Goal: Task Accomplishment & Management: Use online tool/utility

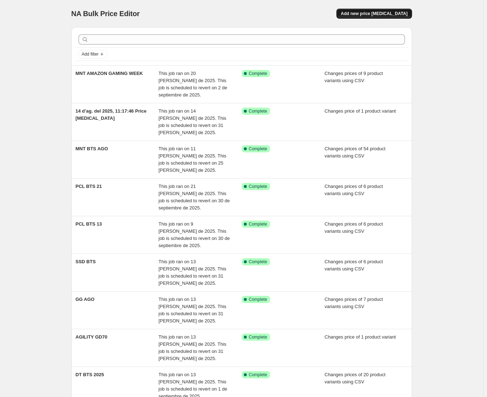
click at [368, 14] on span "Add new price [MEDICAL_DATA]" at bounding box center [374, 14] width 67 height 6
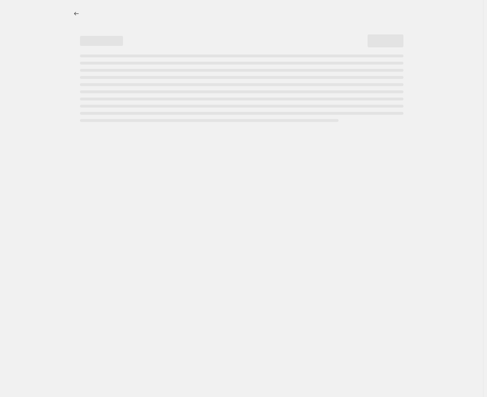
select select "percentage"
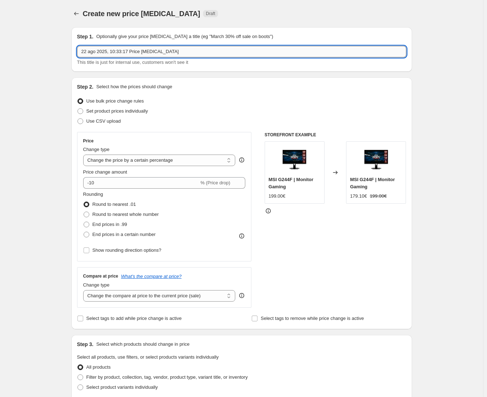
click at [125, 56] on input "22 ago 2025, 10:33:17 Price [MEDICAL_DATA]" at bounding box center [242, 51] width 330 height 11
type input "GG Amazon week"
click at [108, 113] on span "Set product prices individually" at bounding box center [118, 110] width 62 height 5
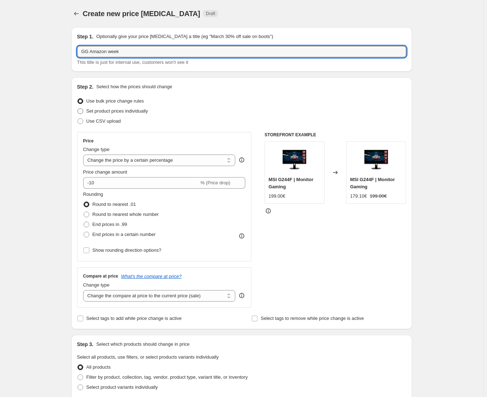
click at [78, 109] on input "Set product prices individually" at bounding box center [78, 108] width 0 height 0
radio input "true"
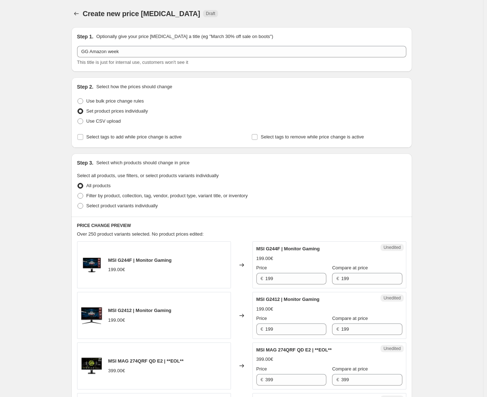
scroll to position [36, 0]
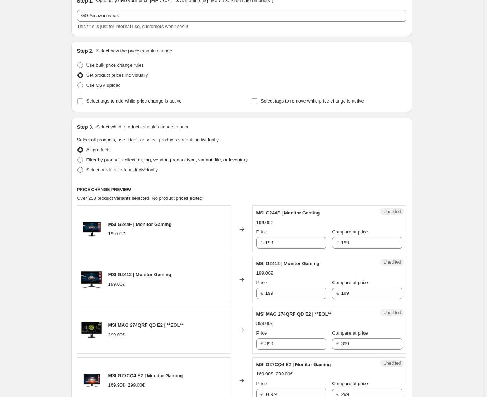
click at [119, 167] on span "Select product variants individually" at bounding box center [122, 169] width 71 height 5
click at [78, 167] on input "Select product variants individually" at bounding box center [78, 167] width 0 height 0
radio input "true"
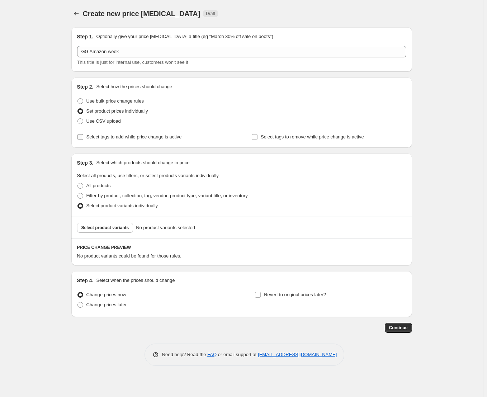
scroll to position [0, 0]
click at [116, 229] on span "Select product variants" at bounding box center [107, 228] width 48 height 6
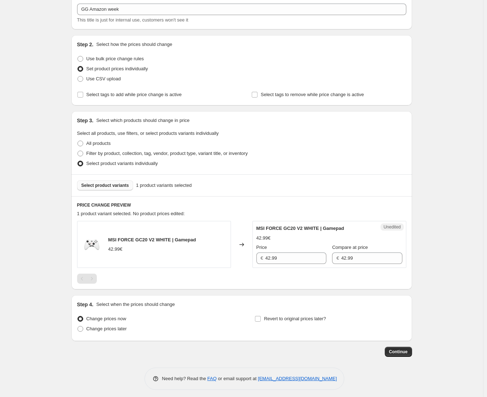
scroll to position [45, 0]
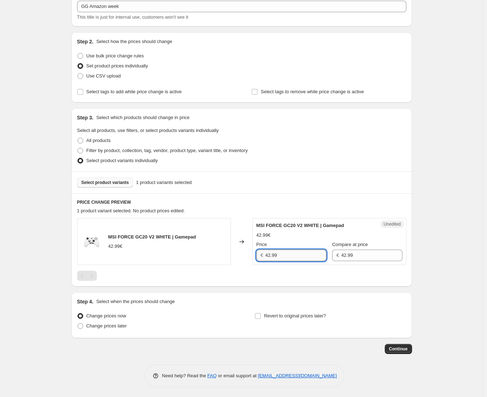
click at [273, 258] on input "42.99" at bounding box center [296, 255] width 61 height 11
click at [274, 258] on input "42.99" at bounding box center [296, 255] width 61 height 11
type input "18.99"
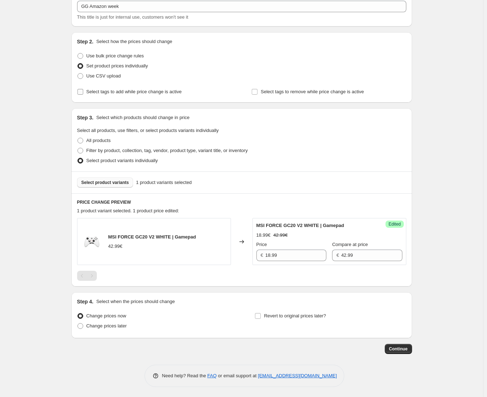
click at [115, 96] on label "Select tags to add while price change is active" at bounding box center [129, 92] width 105 height 10
click at [83, 95] on input "Select tags to add while price change is active" at bounding box center [81, 92] width 6 height 6
checkbox input "true"
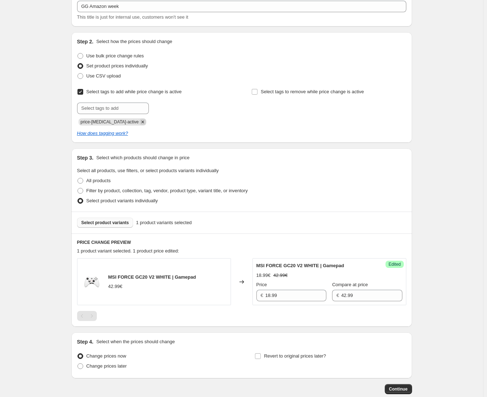
click at [140, 122] on icon "Remove price-change-job-active" at bounding box center [143, 122] width 6 height 6
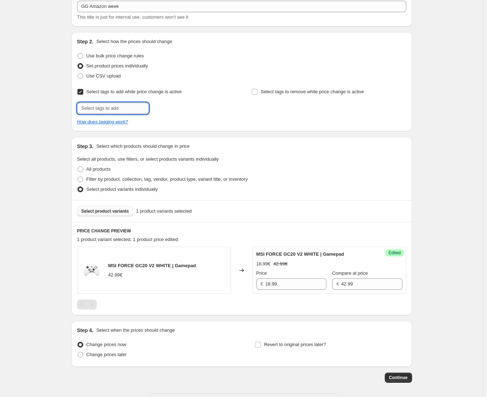
click at [122, 112] on input "text" at bounding box center [113, 108] width 72 height 11
type input "offer"
click at [42, 136] on div "Create new price [MEDICAL_DATA]. This page is ready Create new price [MEDICAL_D…" at bounding box center [242, 191] width 484 height 472
click at [301, 347] on span "Revert to original prices later?" at bounding box center [295, 344] width 62 height 5
click at [261, 347] on input "Revert to original prices later?" at bounding box center [258, 345] width 6 height 6
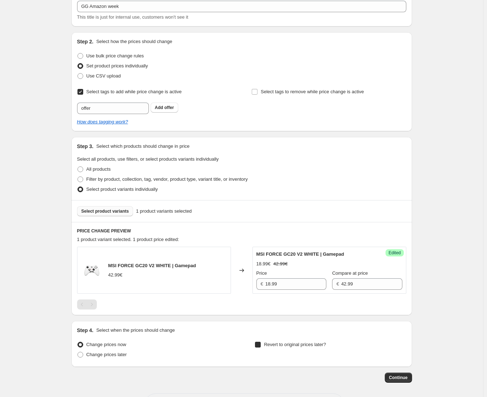
checkbox input "true"
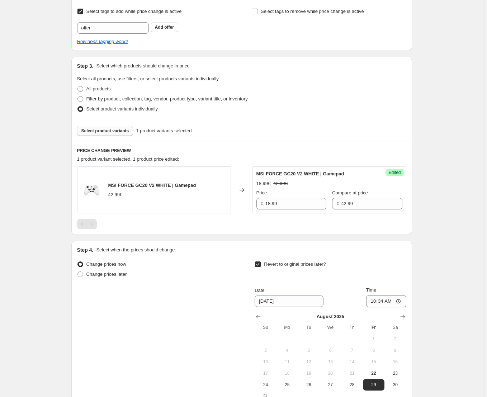
scroll to position [208, 0]
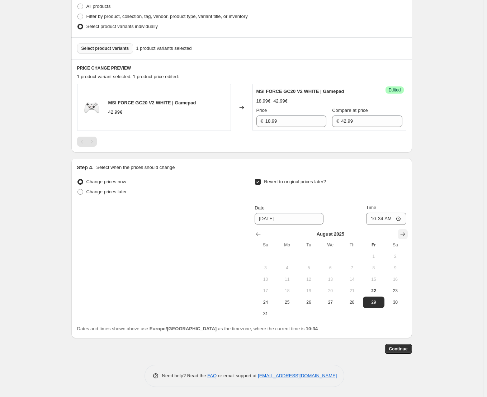
click at [406, 234] on icon "Show next month, September 2025" at bounding box center [403, 234] width 7 height 7
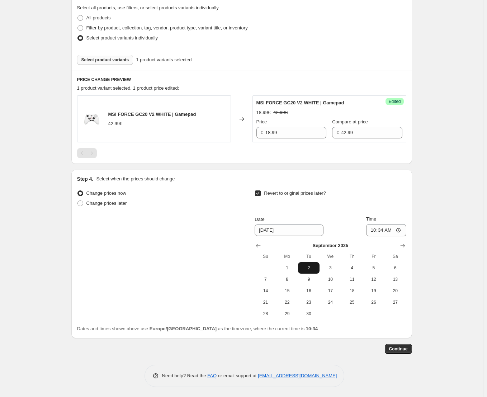
click at [308, 269] on span "2" at bounding box center [309, 268] width 16 height 6
type input "[DATE]"
click at [384, 232] on input "10:34" at bounding box center [386, 230] width 40 height 12
type input "23:59"
click at [37, 122] on div "Create new price [MEDICAL_DATA]. This page is ready Create new price [MEDICAL_D…" at bounding box center [242, 100] width 484 height 595
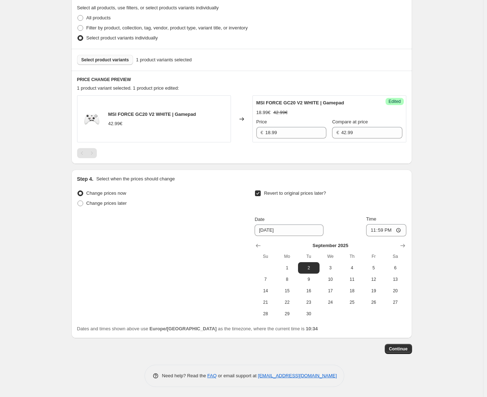
click at [94, 62] on span "Select product variants" at bounding box center [105, 60] width 48 height 6
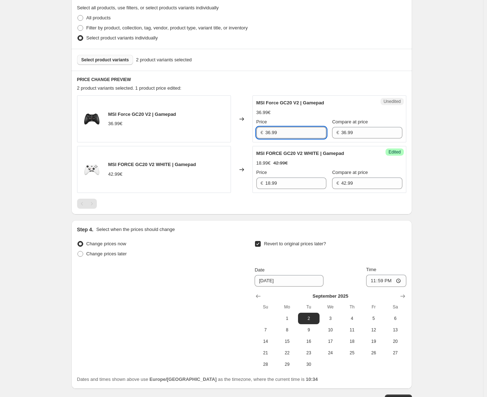
click at [277, 134] on input "36.99" at bounding box center [296, 132] width 61 height 11
type input "23.99"
drag, startPoint x: 34, startPoint y: 121, endPoint x: 39, endPoint y: 115, distance: 8.1
click at [35, 121] on div "Create new price [MEDICAL_DATA]. This page is ready Create new price [MEDICAL_D…" at bounding box center [242, 125] width 484 height 645
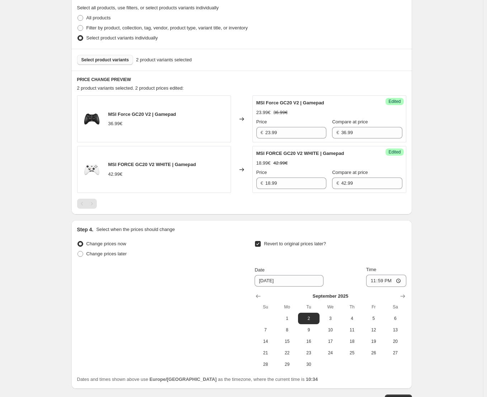
click at [111, 65] on div "Select product variants 2 product variants selected" at bounding box center [241, 60] width 341 height 22
click at [110, 61] on span "Select product variants" at bounding box center [105, 60] width 48 height 6
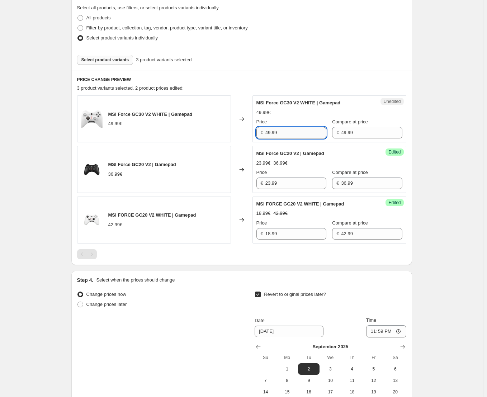
click at [281, 135] on input "49.99" at bounding box center [296, 132] width 61 height 11
type input "34.99"
click at [116, 59] on span "Select product variants" at bounding box center [105, 60] width 48 height 6
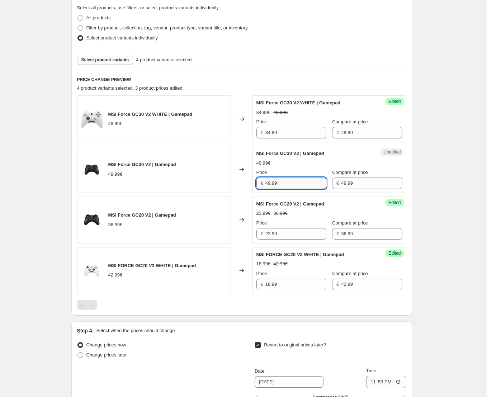
click at [283, 182] on input "49.99" at bounding box center [296, 183] width 61 height 11
type input "28.99"
click at [103, 62] on span "Select product variants" at bounding box center [105, 60] width 48 height 6
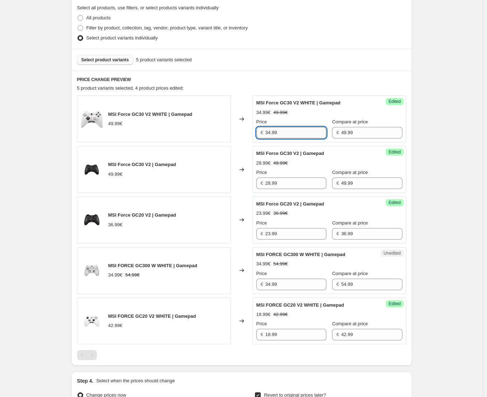
click at [309, 133] on input "34.99" at bounding box center [296, 132] width 61 height 11
click at [51, 152] on div "Create new price [MEDICAL_DATA]. This page is ready Create new price [MEDICAL_D…" at bounding box center [242, 201] width 484 height 797
click at [295, 285] on input "34.99" at bounding box center [296, 284] width 61 height 11
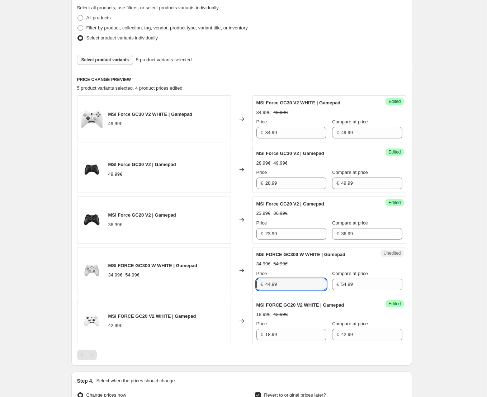
type input "44.99"
click at [48, 236] on div "Create new price [MEDICAL_DATA]. This page is ready Create new price [MEDICAL_D…" at bounding box center [242, 201] width 484 height 797
click at [116, 57] on span "Select product variants" at bounding box center [105, 60] width 48 height 6
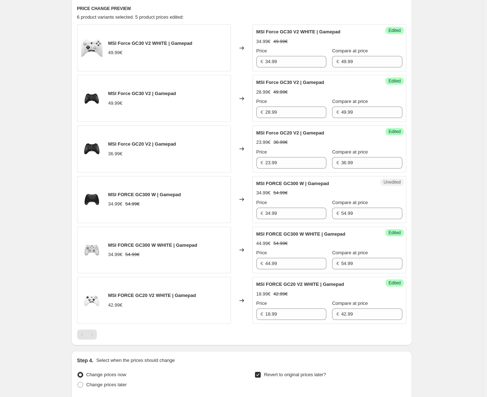
scroll to position [268, 0]
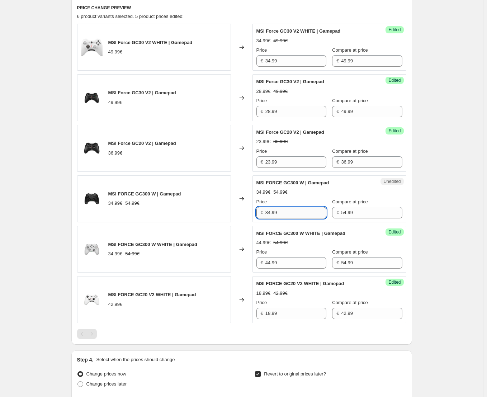
click at [296, 207] on input "34.99" at bounding box center [296, 212] width 61 height 11
click at [291, 214] on input "34.99" at bounding box center [296, 212] width 61 height 11
type input "44.99"
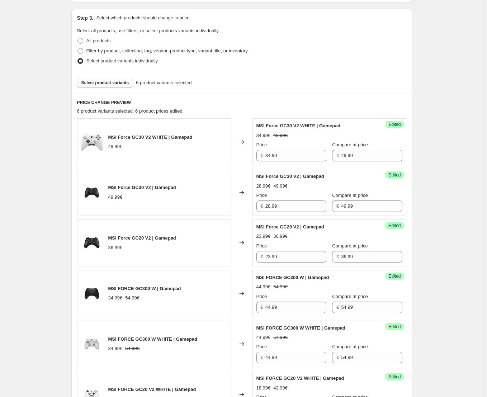
scroll to position [125, 0]
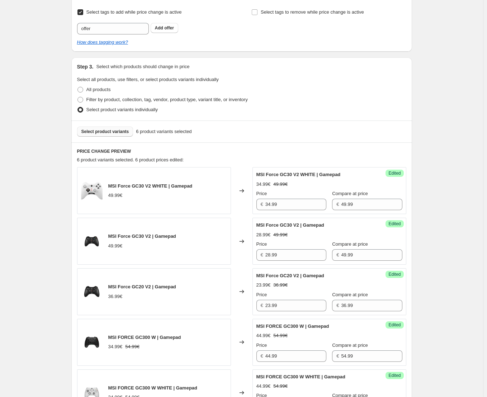
click at [117, 136] on button "Select product variants" at bounding box center [105, 132] width 56 height 10
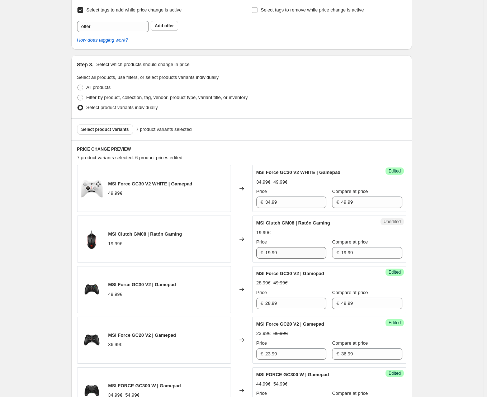
scroll to position [161, 0]
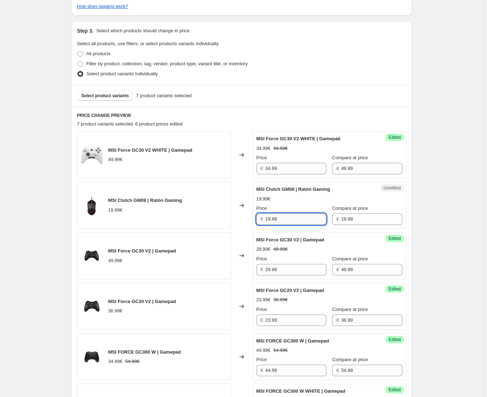
click at [277, 218] on input "19.99" at bounding box center [296, 219] width 61 height 11
type input "8.99"
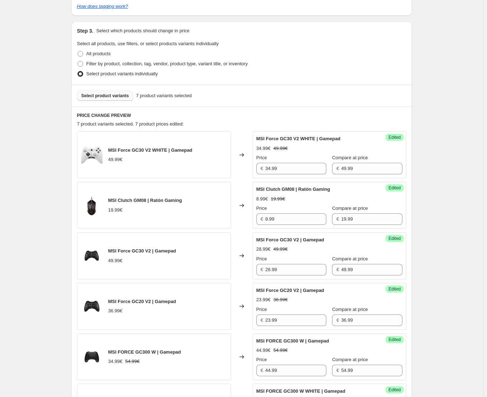
click at [111, 98] on span "Select product variants" at bounding box center [105, 96] width 48 height 6
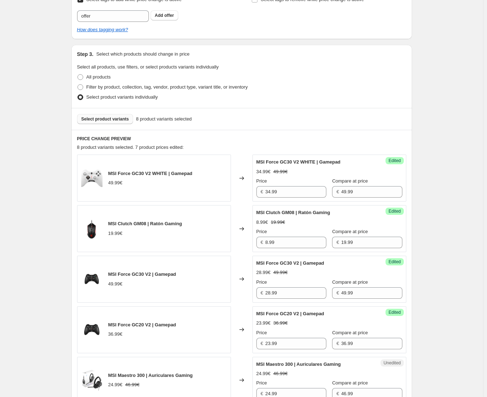
scroll to position [197, 0]
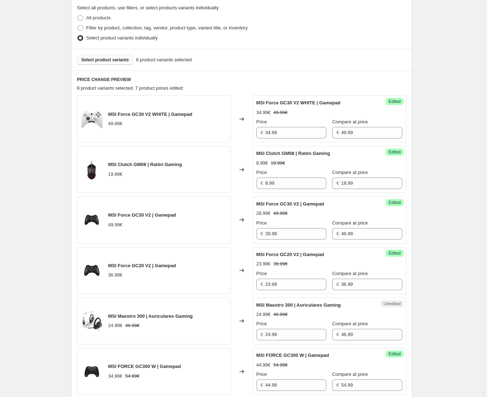
drag, startPoint x: 29, startPoint y: 184, endPoint x: 37, endPoint y: 183, distance: 8.0
click at [29, 184] on div "Create new price [MEDICAL_DATA]. This page is ready Create new price [MEDICAL_D…" at bounding box center [242, 277] width 484 height 949
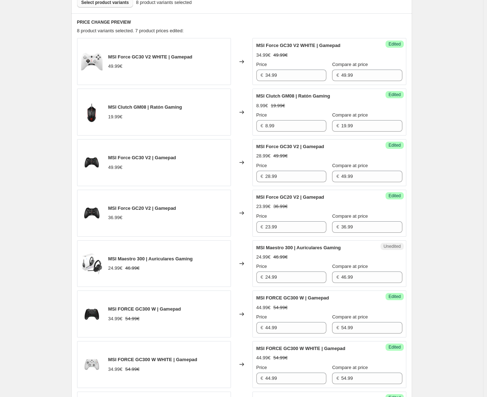
scroll to position [340, 0]
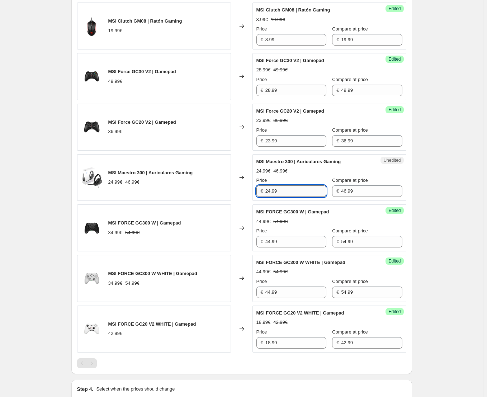
click at [288, 191] on input "24.99" at bounding box center [296, 191] width 61 height 11
type input "26.99"
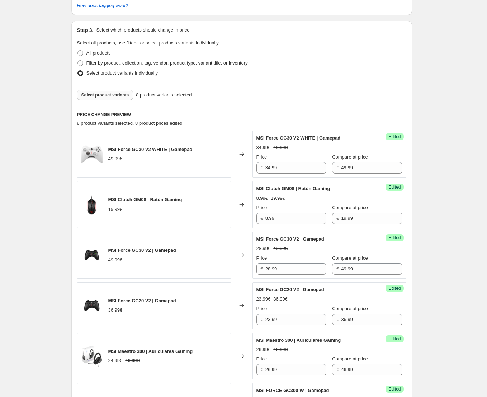
scroll to position [161, 0]
click at [114, 95] on span "Select product variants" at bounding box center [105, 96] width 48 height 6
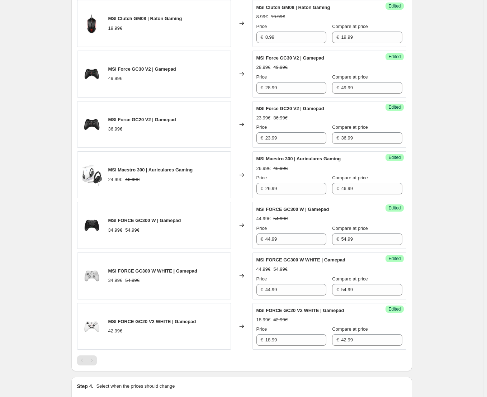
scroll to position [426, 0]
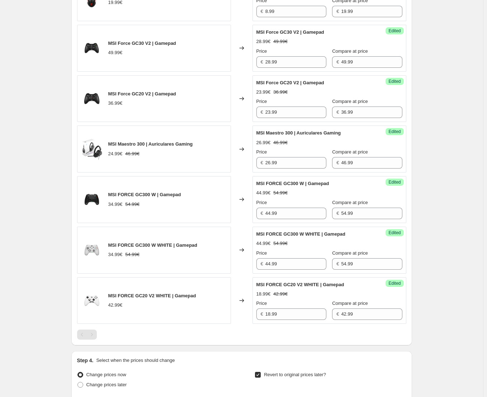
click at [47, 208] on div "Create new price [MEDICAL_DATA]. This page is ready Create new price [MEDICAL_D…" at bounding box center [242, 77] width 484 height 1006
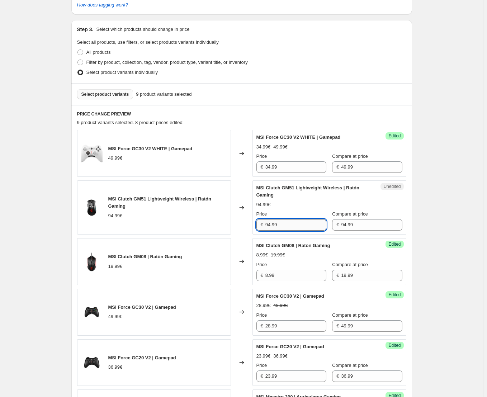
click at [282, 230] on input "94.99" at bounding box center [296, 224] width 61 height 11
type input "74.99"
click at [117, 97] on span "Select product variants" at bounding box center [105, 95] width 48 height 6
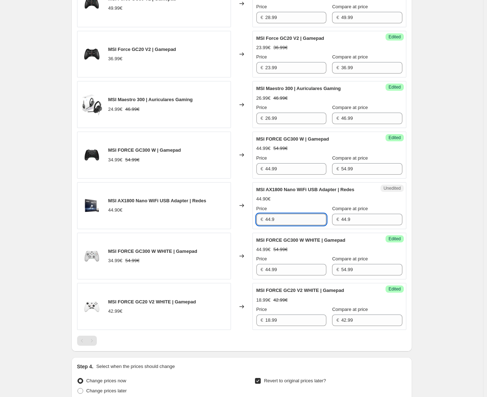
click at [286, 216] on input "44.9" at bounding box center [296, 219] width 61 height 11
type input "25.99"
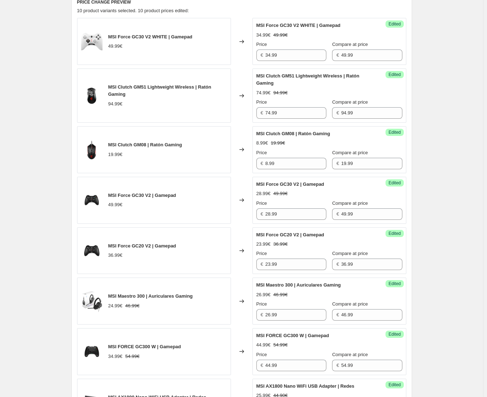
scroll to position [220, 0]
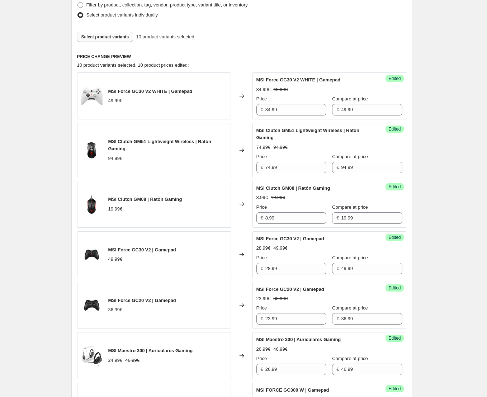
click at [104, 40] on button "Select product variants" at bounding box center [105, 37] width 56 height 10
drag, startPoint x: 42, startPoint y: 164, endPoint x: 88, endPoint y: 150, distance: 48.6
click at [44, 164] on div "Create new price [MEDICAL_DATA]. This page is ready Create new price [MEDICAL_D…" at bounding box center [242, 333] width 484 height 1107
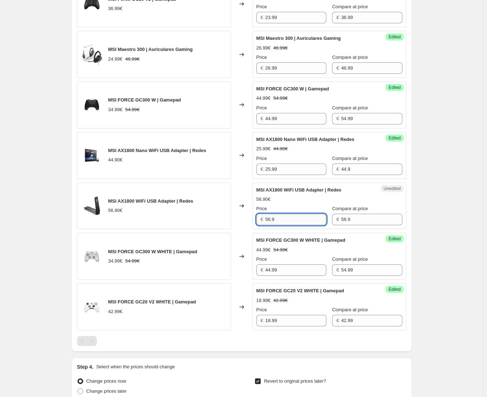
click at [314, 220] on input "56.9" at bounding box center [296, 219] width 61 height 11
type input "36.99"
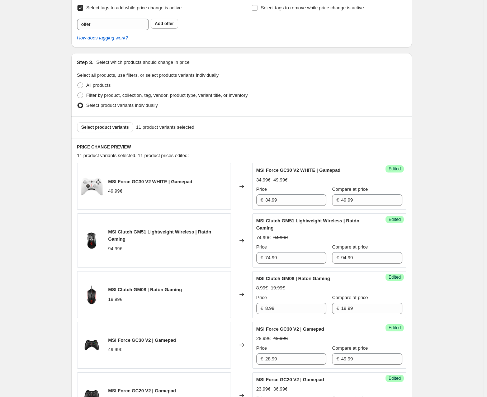
scroll to position [126, 0]
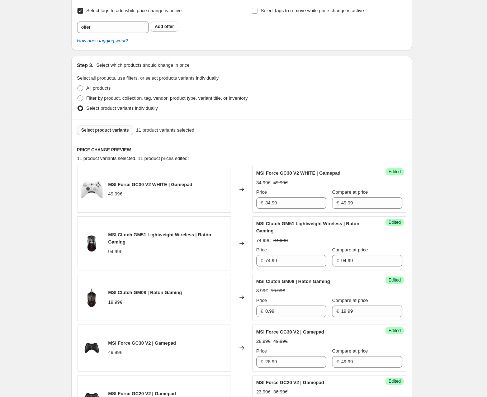
click at [116, 134] on button "Select product variants" at bounding box center [105, 130] width 56 height 10
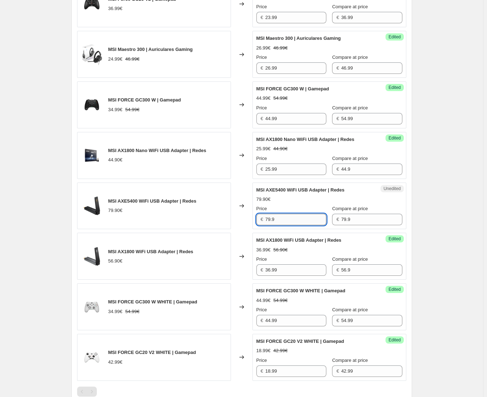
click at [277, 215] on input "79.9" at bounding box center [296, 219] width 61 height 11
type input "59.99"
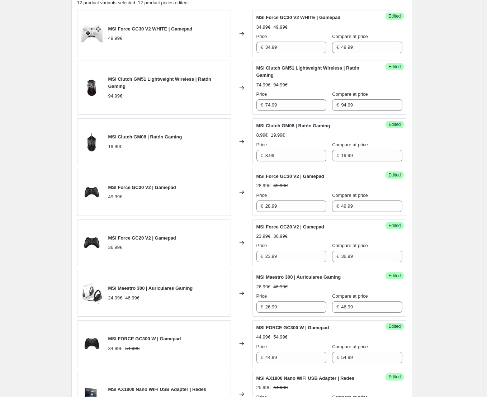
scroll to position [234, 0]
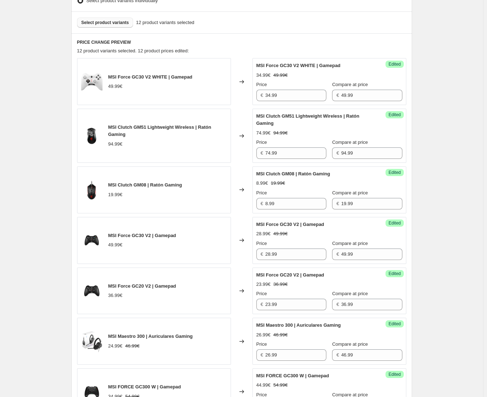
click at [106, 21] on span "Select product variants" at bounding box center [105, 23] width 48 height 6
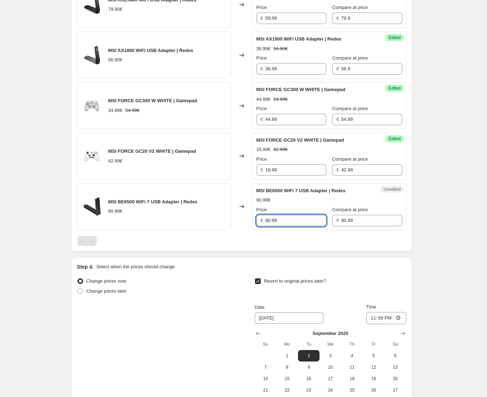
click at [281, 217] on input "90.99" at bounding box center [296, 220] width 61 height 11
type input "66.99"
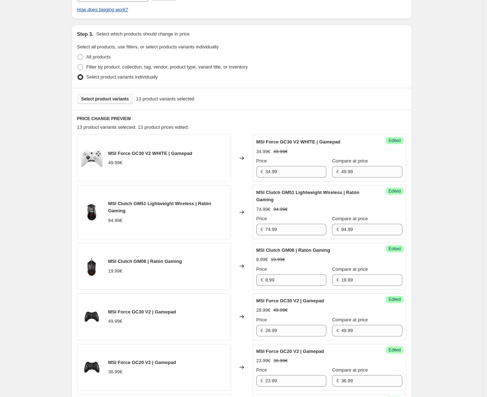
scroll to position [112, 0]
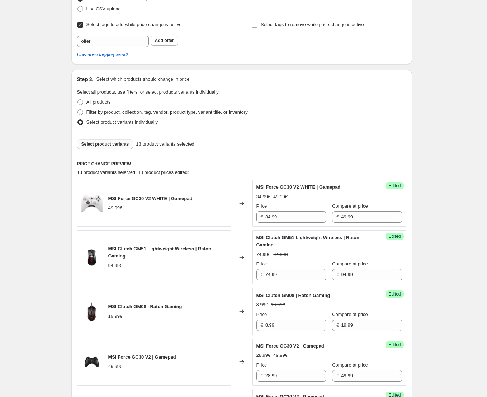
click at [123, 146] on span "Select product variants" at bounding box center [105, 144] width 48 height 6
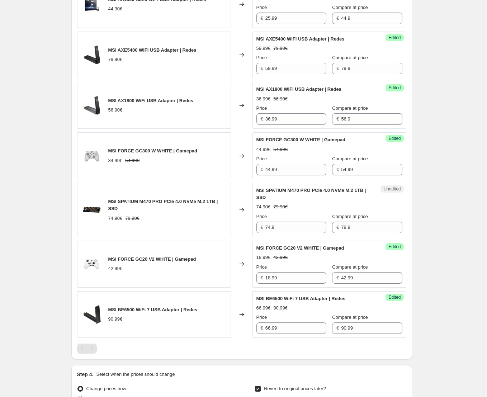
click at [280, 231] on div "Unedited MSI SPATIUM M470 PRO PCIe 4.0 NVMe M.2 1TB | SSD 74.90€ 79.90€ Price €…" at bounding box center [330, 210] width 154 height 54
click at [280, 225] on input "74.9" at bounding box center [296, 227] width 61 height 11
click at [267, 224] on input "67.99" at bounding box center [296, 227] width 61 height 11
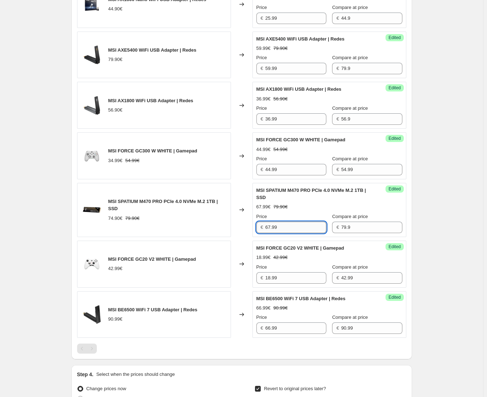
click at [267, 224] on input "67.99" at bounding box center [296, 227] width 61 height 11
click at [293, 228] on input "66.99" at bounding box center [296, 227] width 61 height 11
click at [276, 224] on input "67.99" at bounding box center [296, 227] width 61 height 11
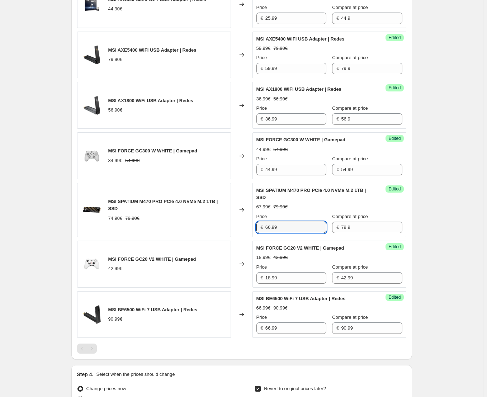
type input "66.99"
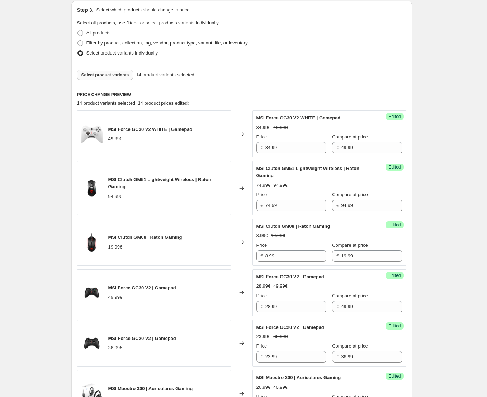
scroll to position [98, 0]
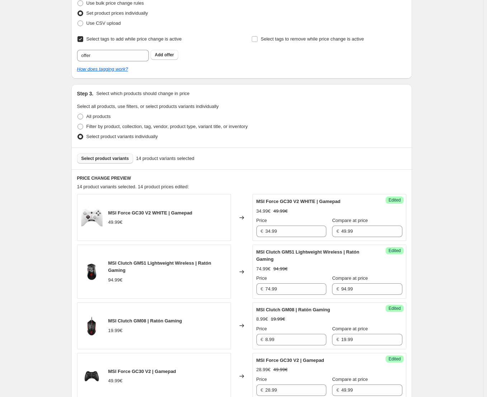
click at [111, 158] on span "Select product variants" at bounding box center [105, 159] width 48 height 6
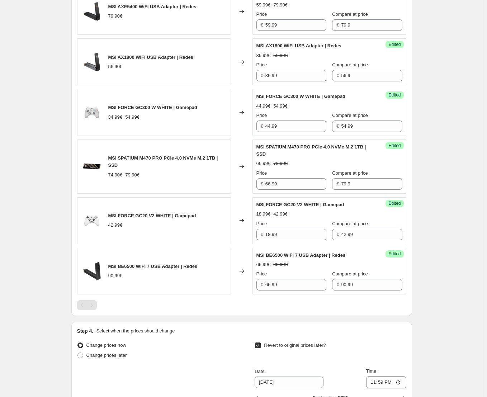
scroll to position [780, 0]
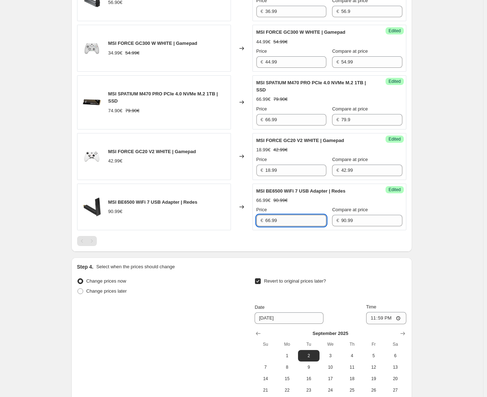
click at [285, 215] on input "66.99" at bounding box center [296, 220] width 61 height 11
click at [286, 215] on input "66.99" at bounding box center [296, 220] width 61 height 11
type input "67.99"
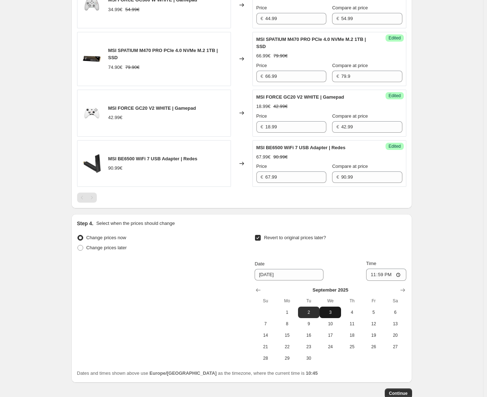
scroll to position [865, 0]
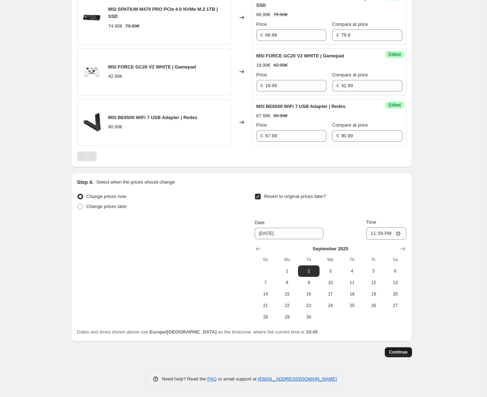
click at [398, 350] on span "Continue" at bounding box center [398, 353] width 19 height 6
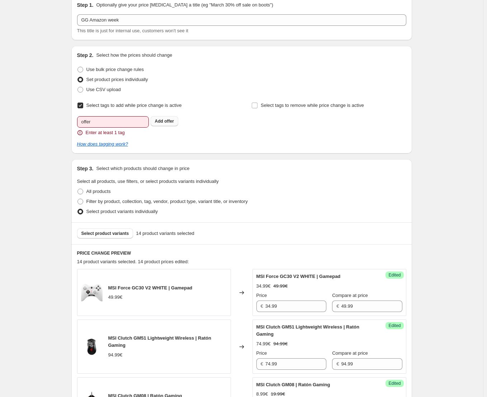
click at [167, 121] on span "offer" at bounding box center [169, 121] width 10 height 5
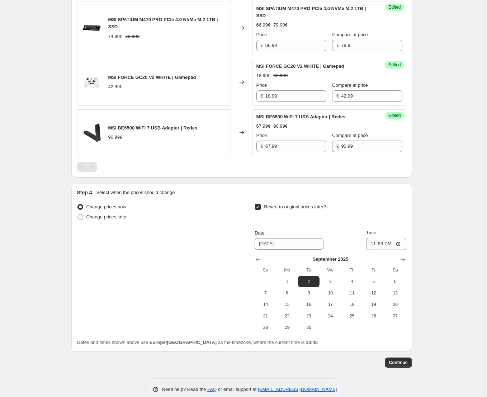
scroll to position [876, 0]
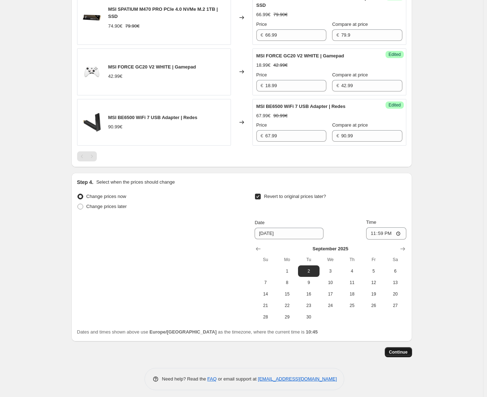
click at [399, 347] on button "Continue" at bounding box center [398, 352] width 27 height 10
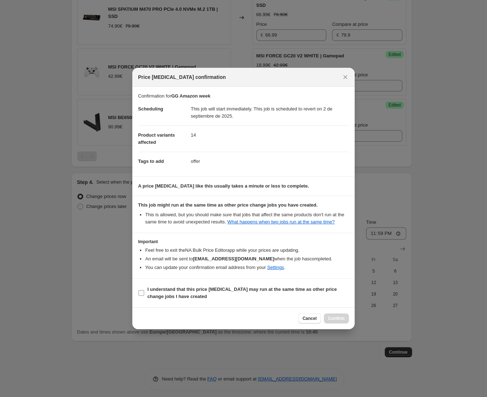
click at [187, 285] on label "I understand that this price [MEDICAL_DATA] may run at the same time as other p…" at bounding box center [243, 293] width 211 height 17
click at [144, 290] on input "I understand that this price [MEDICAL_DATA] may run at the same time as other p…" at bounding box center [142, 293] width 6 height 6
checkbox input "true"
click at [341, 318] on span "Confirm" at bounding box center [336, 319] width 17 height 6
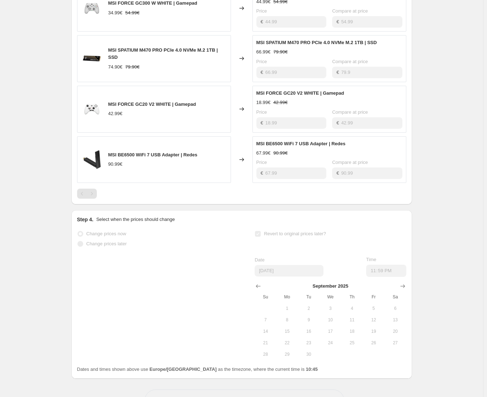
scroll to position [895, 0]
